Goal: Find specific page/section: Find specific page/section

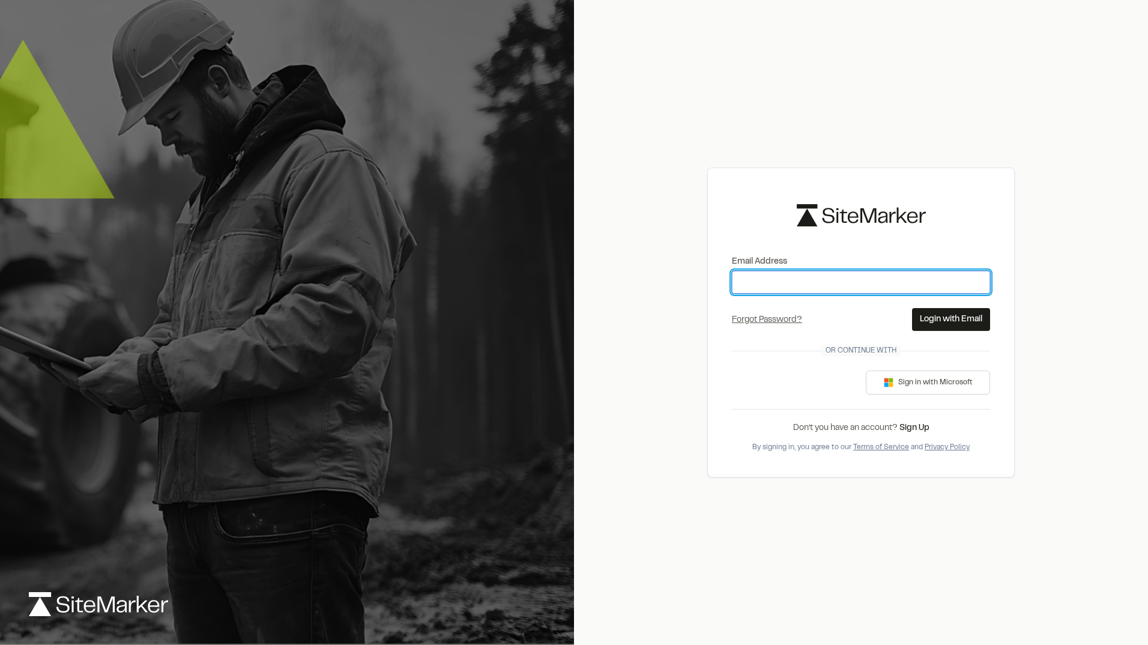
click at [799, 286] on input "Email Address" at bounding box center [861, 282] width 258 height 23
type input "**********"
click at [956, 314] on button "Login with Email" at bounding box center [951, 319] width 78 height 23
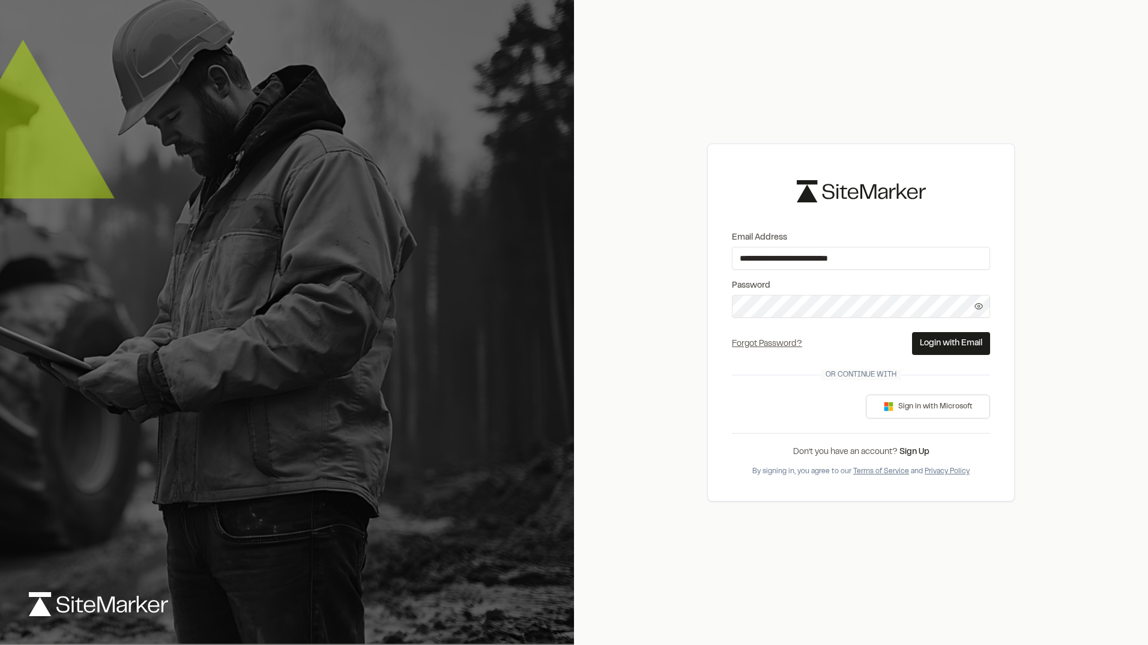
click at [938, 345] on button "Login with Email" at bounding box center [951, 343] width 78 height 23
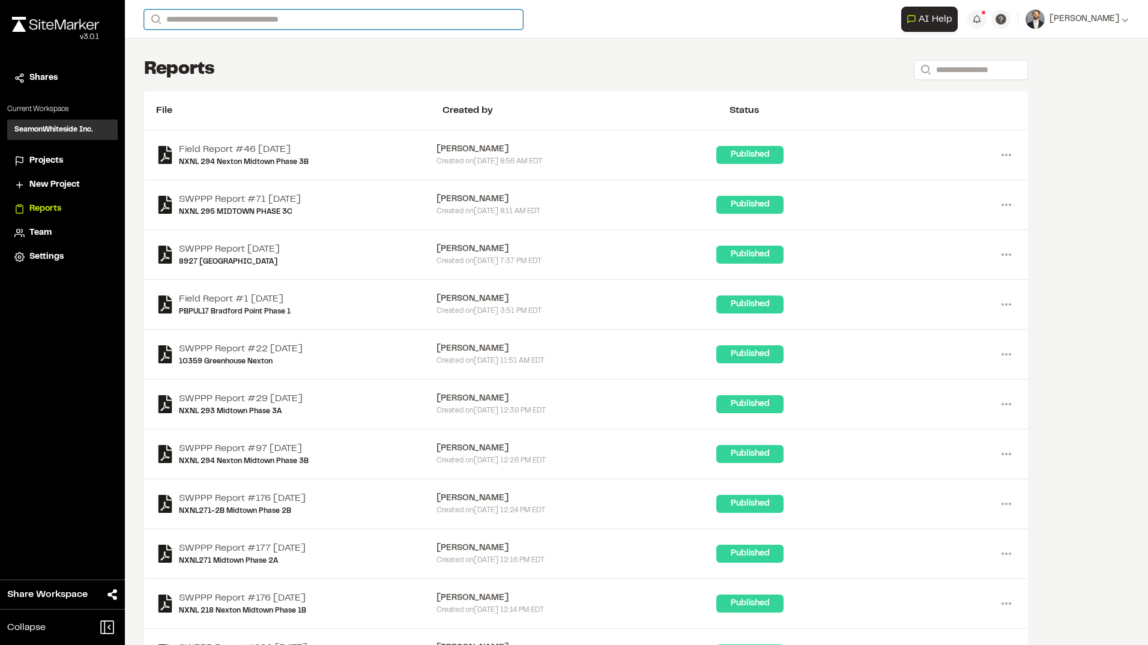
click at [212, 19] on input "Search" at bounding box center [333, 20] width 379 height 20
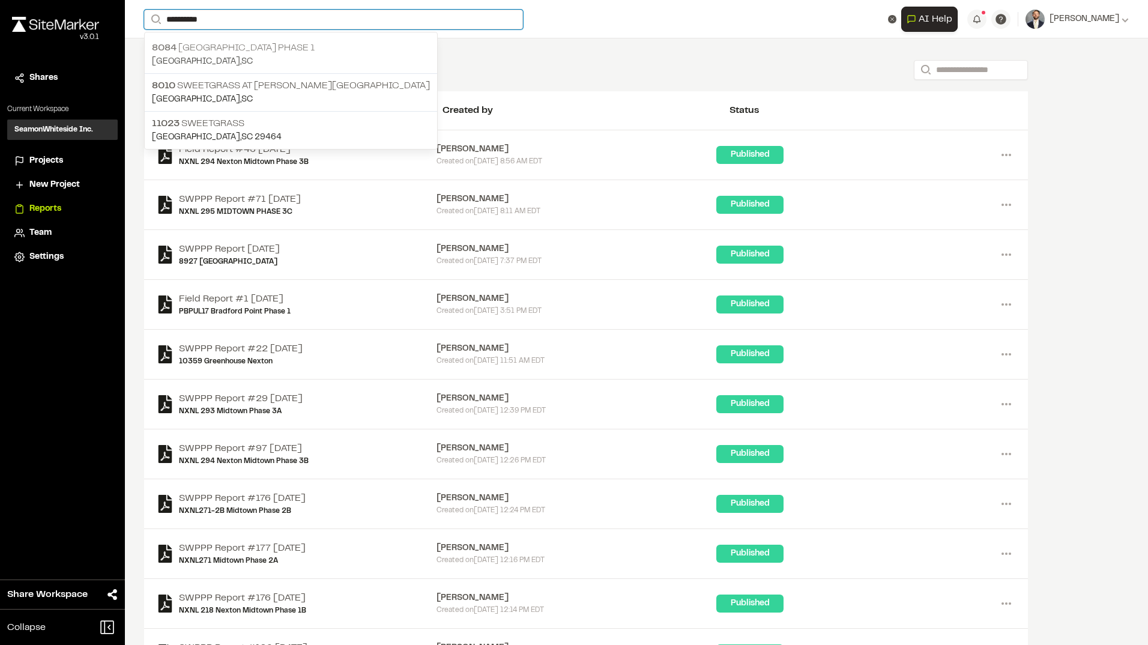
type input "**********"
click at [248, 47] on p "8084 [GEOGRAPHIC_DATA] Phase 1" at bounding box center [291, 48] width 278 height 14
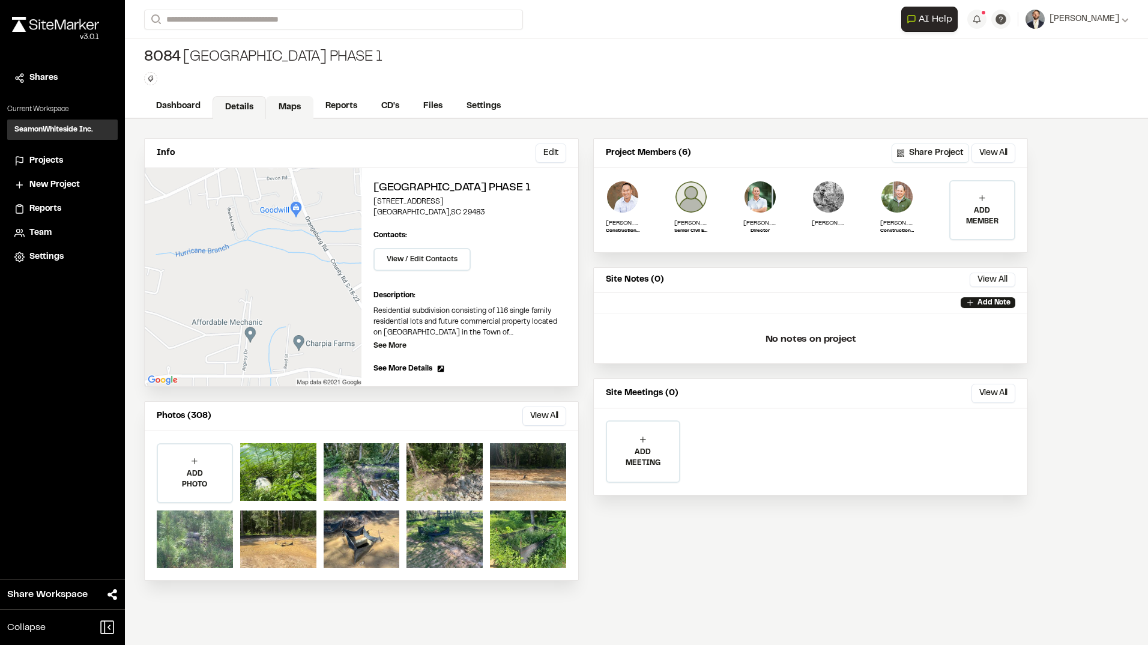
click at [282, 106] on link "Maps" at bounding box center [289, 107] width 47 height 23
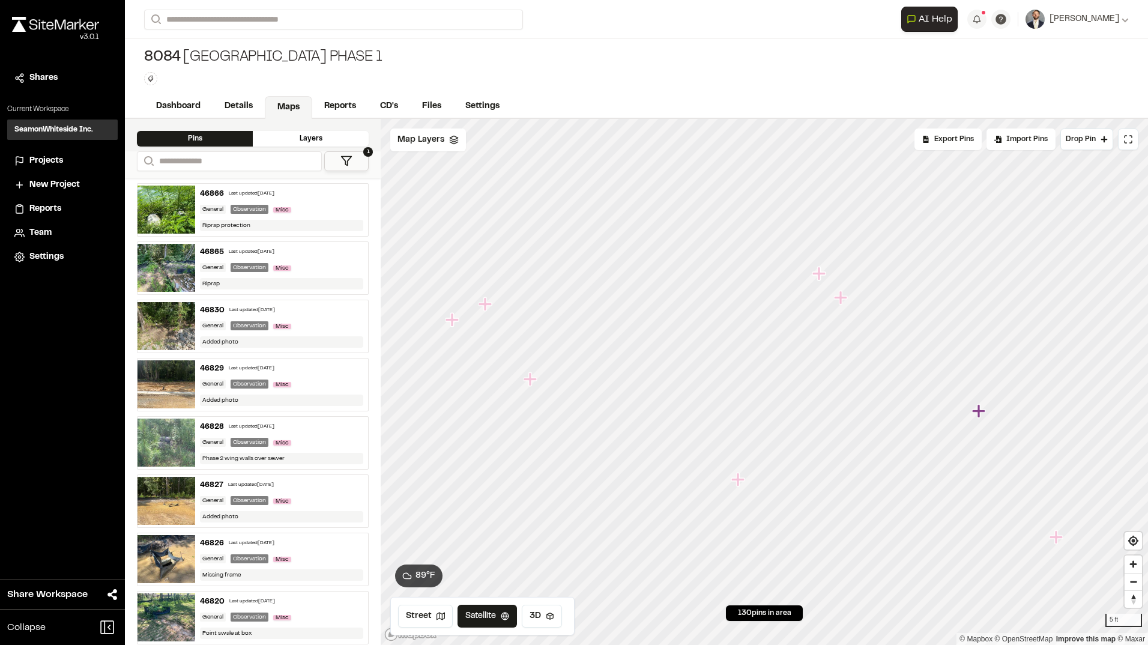
click at [823, 273] on icon "Map marker" at bounding box center [819, 273] width 13 height 13
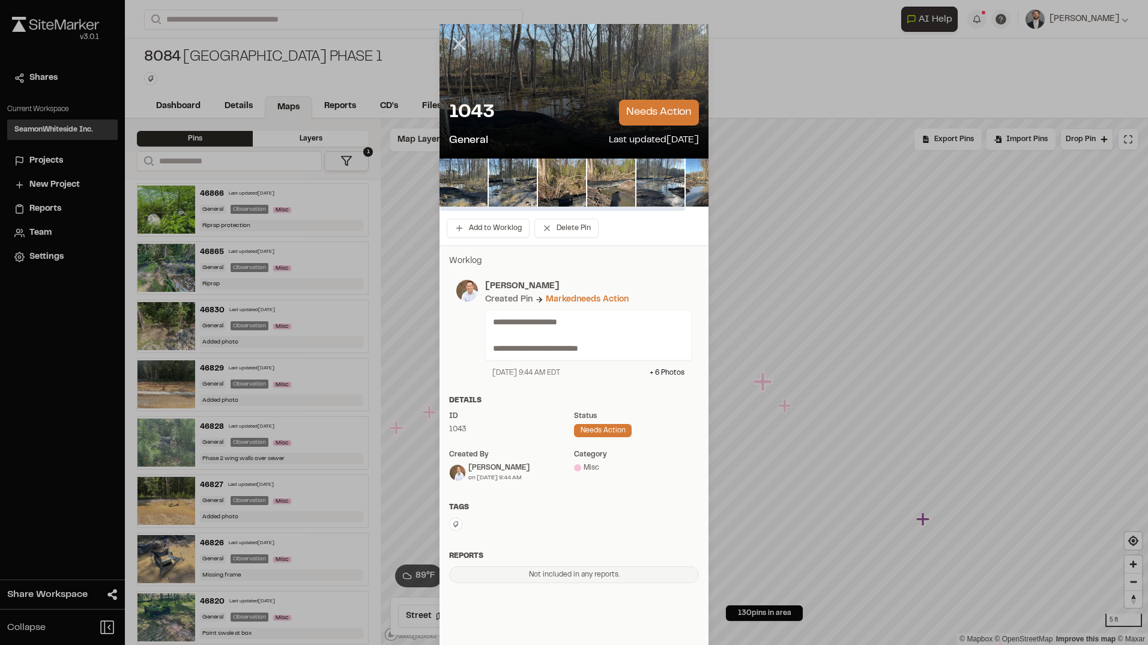
click at [455, 45] on line at bounding box center [460, 44] width 10 height 10
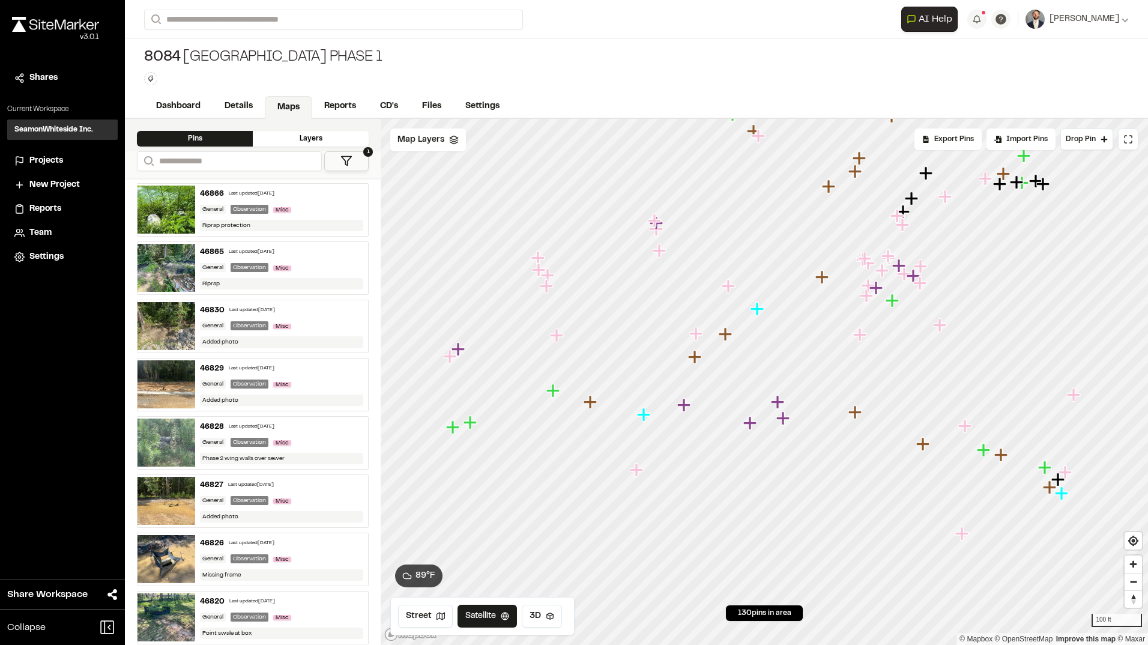
click at [363, 163] on button "1" at bounding box center [346, 161] width 44 height 20
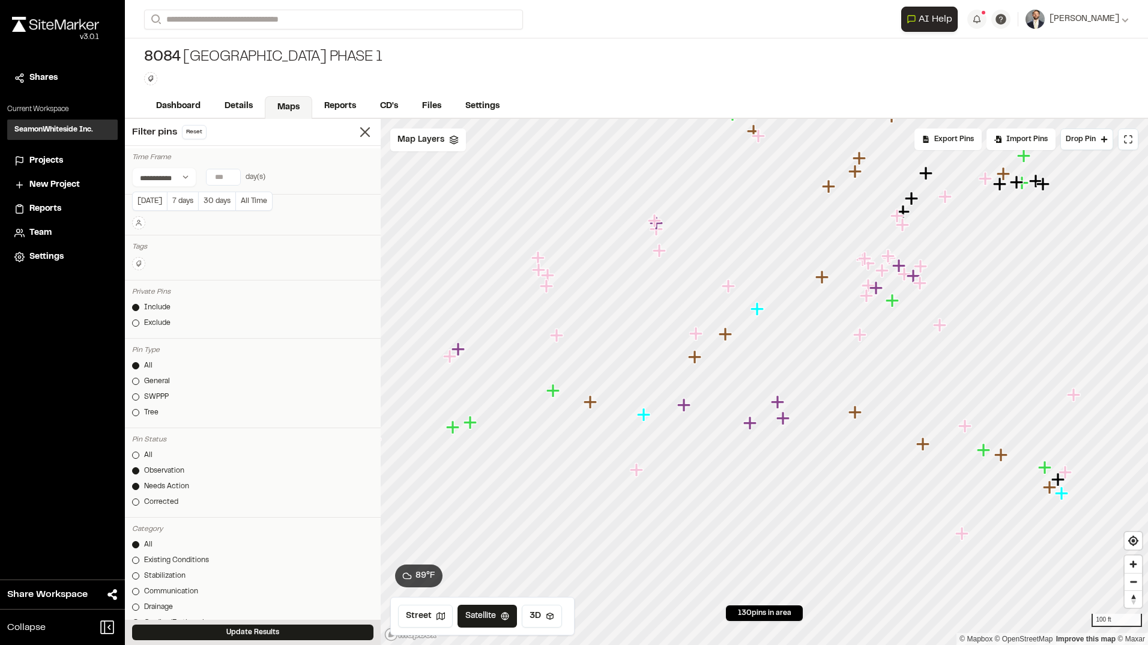
click at [225, 175] on input "number" at bounding box center [224, 177] width 34 height 16
click at [184, 198] on button "7 days" at bounding box center [182, 201] width 31 height 19
type input "*"
click at [290, 631] on button "Update Results" at bounding box center [252, 633] width 241 height 16
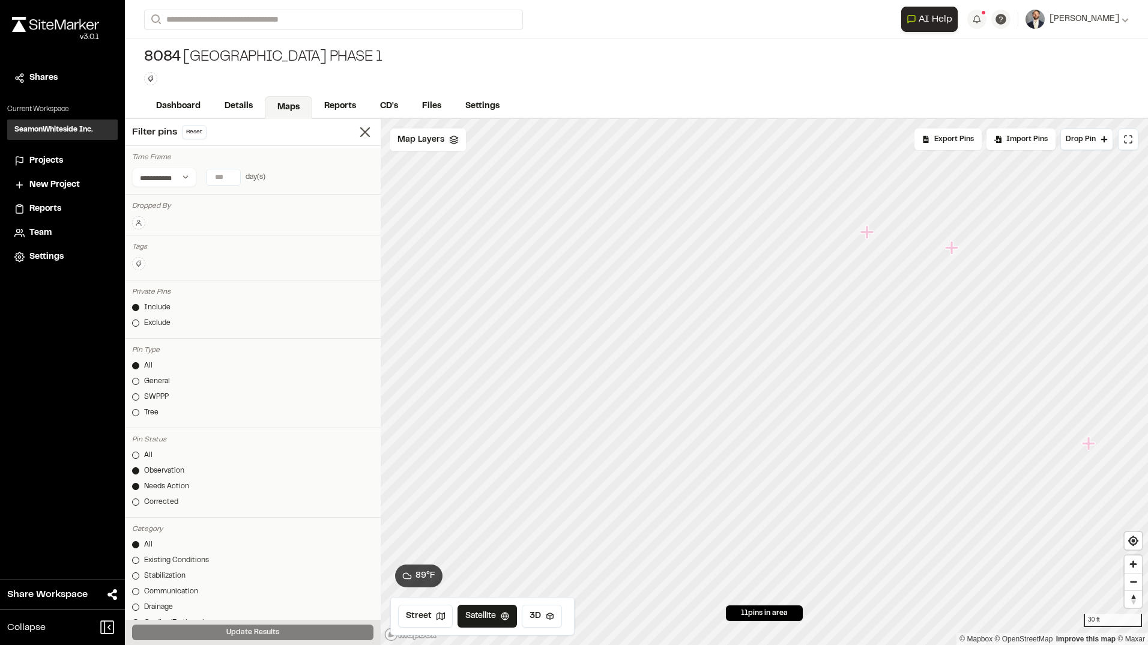
click at [869, 236] on icon "Map marker" at bounding box center [867, 231] width 13 height 13
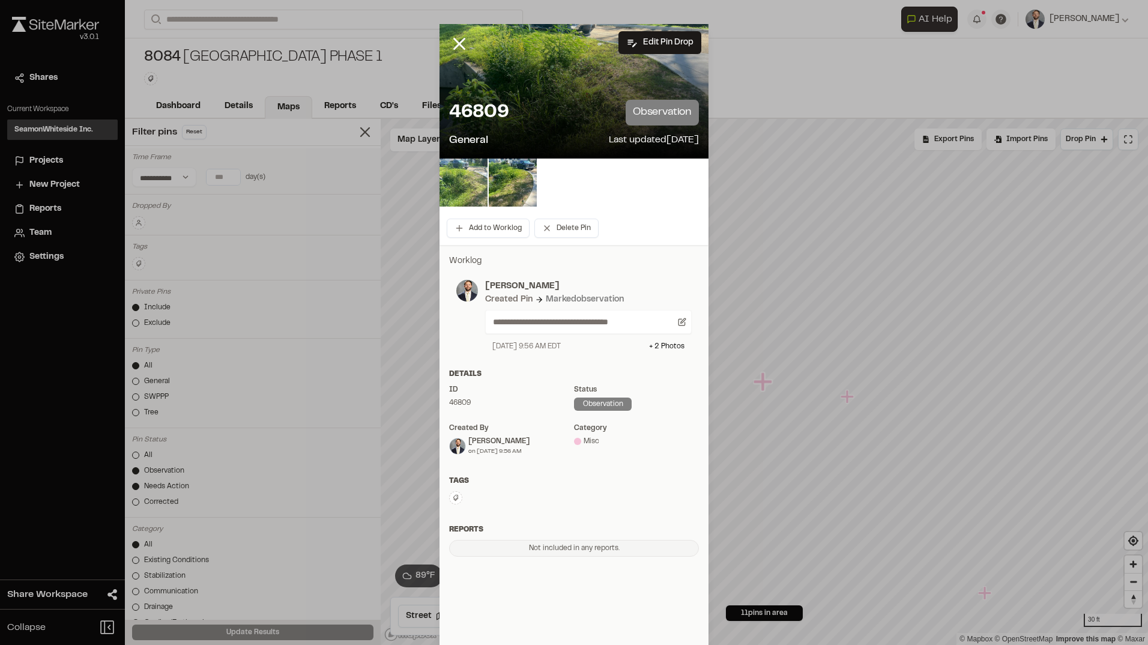
click at [471, 185] on img at bounding box center [464, 183] width 48 height 48
